Goal: Transaction & Acquisition: Purchase product/service

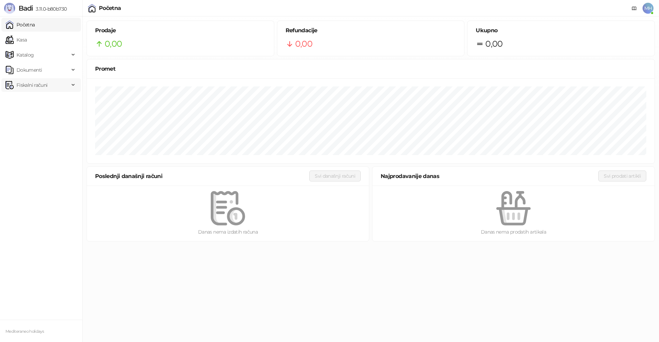
click at [46, 87] on span "Fiskalni računi" at bounding box center [31, 85] width 31 height 14
click at [27, 42] on link "Kasa" at bounding box center [15, 40] width 21 height 14
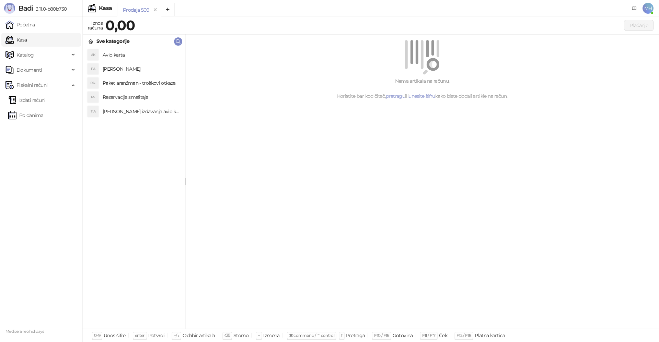
click at [123, 68] on h4 "[PERSON_NAME]" at bounding box center [141, 69] width 77 height 11
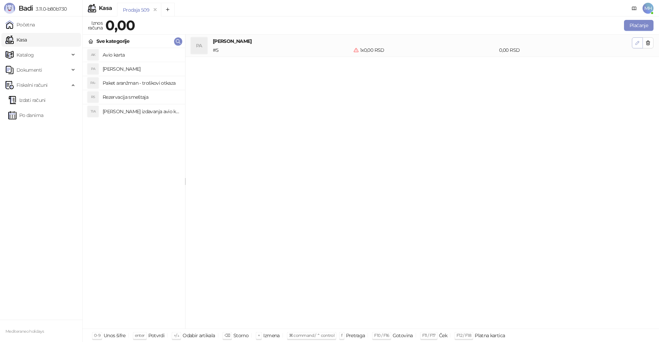
click at [634, 41] on button "button" at bounding box center [637, 42] width 11 height 11
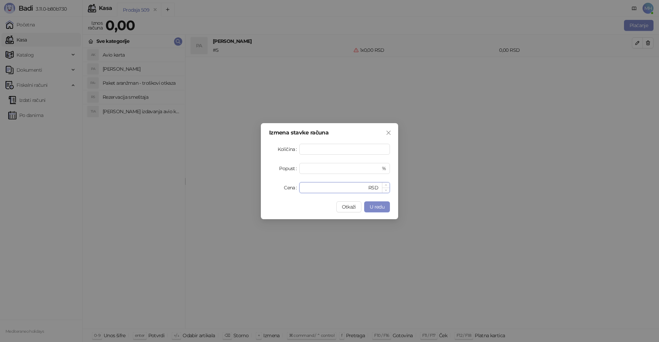
click at [319, 190] on input "*" at bounding box center [336, 188] width 64 height 10
type input "*****"
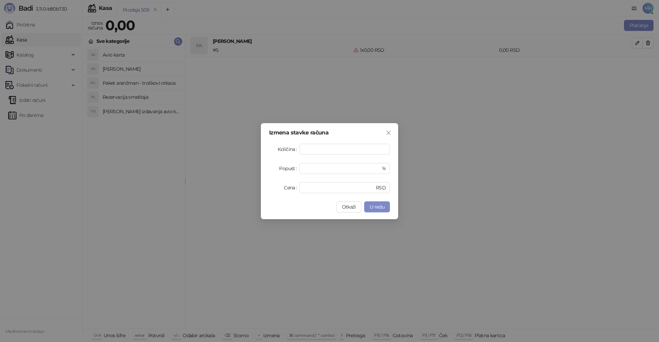
click at [384, 208] on span "U redu" at bounding box center [377, 207] width 15 height 6
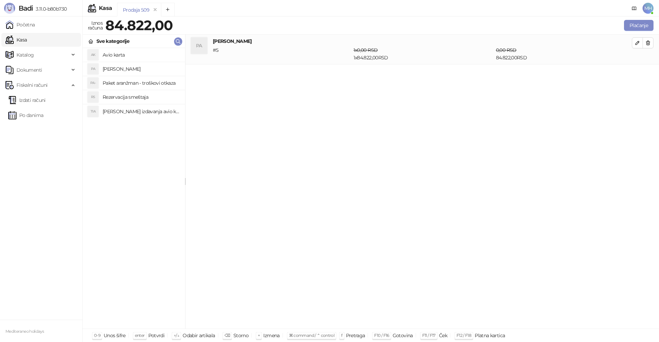
click at [638, 31] on div "Plaćanje" at bounding box center [414, 26] width 481 height 14
click at [644, 25] on button "Plaćanje" at bounding box center [639, 25] width 30 height 11
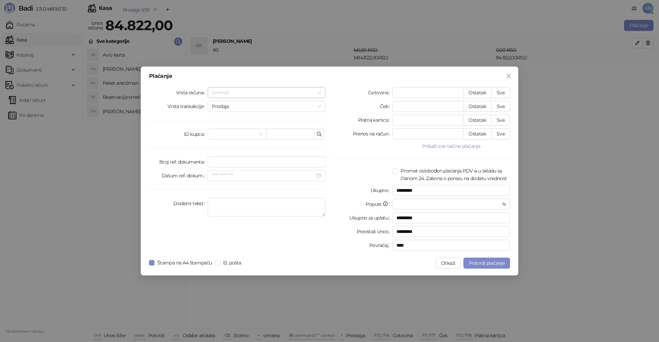
click at [215, 93] on span "Promet" at bounding box center [267, 93] width 110 height 10
click at [221, 141] on div "Avans" at bounding box center [266, 140] width 107 height 8
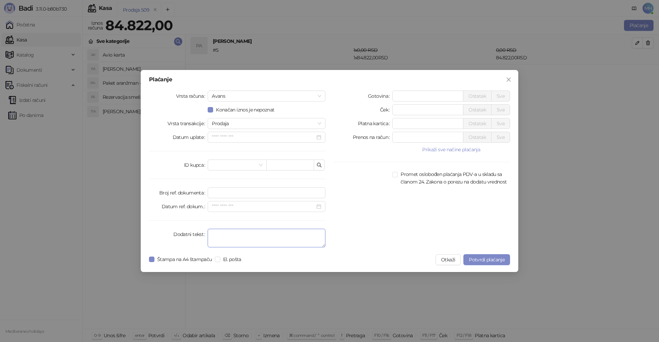
click at [213, 239] on textarea "Dodatni tekst" at bounding box center [267, 238] width 118 height 19
type textarea "*********"
drag, startPoint x: 402, startPoint y: 123, endPoint x: 393, endPoint y: 123, distance: 9.3
click at [393, 123] on div "*" at bounding box center [428, 123] width 71 height 11
type input "*****"
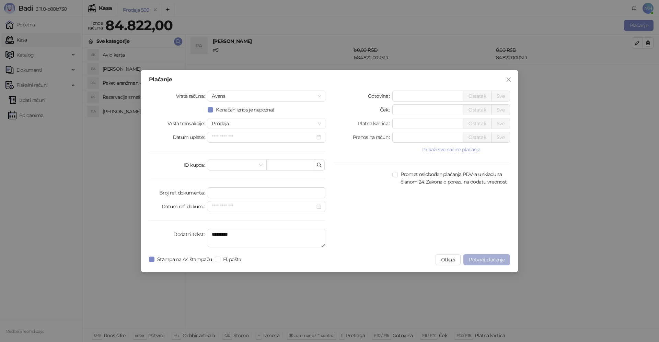
click at [486, 263] on button "Potvrdi plaćanje" at bounding box center [487, 259] width 47 height 11
